Goal: Find specific page/section: Find specific page/section

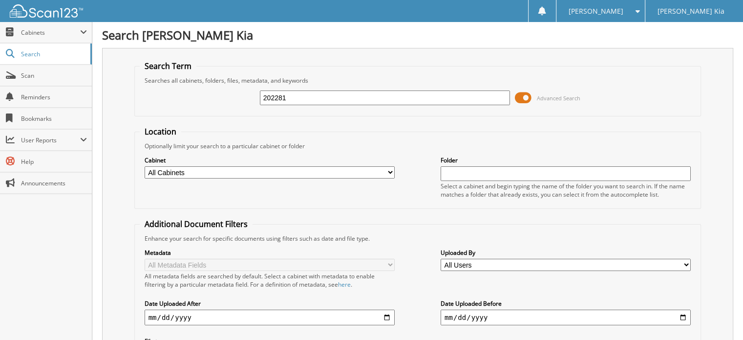
drag, startPoint x: 248, startPoint y: 99, endPoint x: 243, endPoint y: 96, distance: 5.0
click at [243, 98] on div "202281 Advanced Search" at bounding box center [418, 98] width 556 height 26
type input "202541"
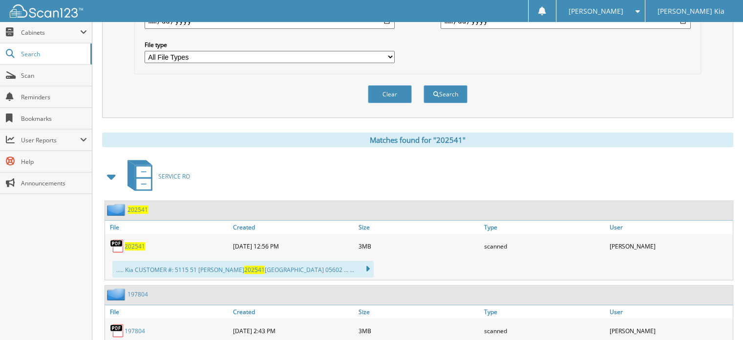
scroll to position [333, 0]
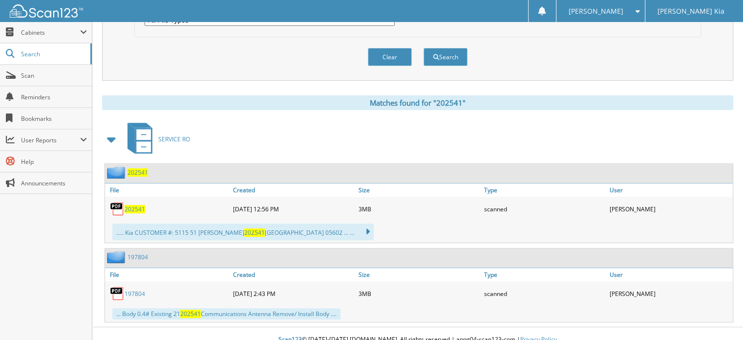
click at [133, 205] on span "202541" at bounding box center [135, 209] width 21 height 8
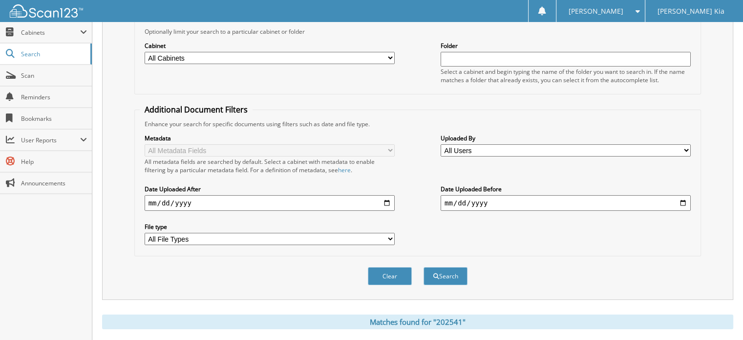
scroll to position [0, 0]
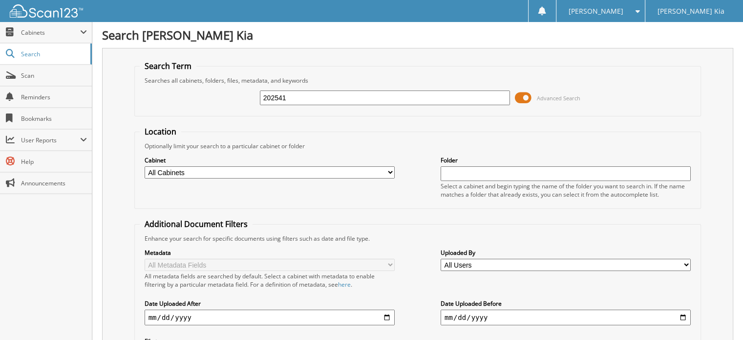
drag, startPoint x: 301, startPoint y: 100, endPoint x: 251, endPoint y: 94, distance: 50.2
click at [251, 94] on div "202541 Advanced Search" at bounding box center [418, 98] width 556 height 26
type input "203420"
click at [291, 95] on input "203420" at bounding box center [385, 97] width 250 height 15
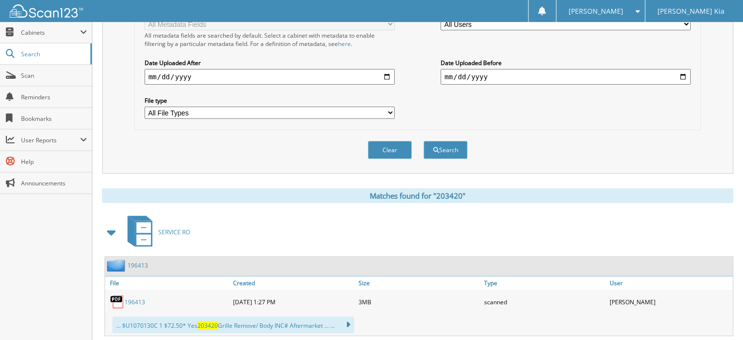
scroll to position [244, 0]
